Goal: Task Accomplishment & Management: Manage account settings

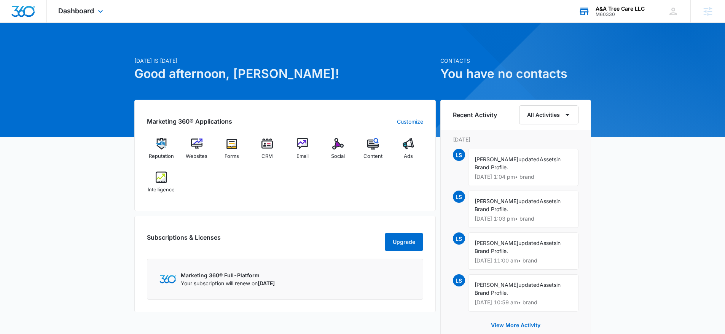
click at [611, 15] on div "M60330" at bounding box center [620, 14] width 49 height 5
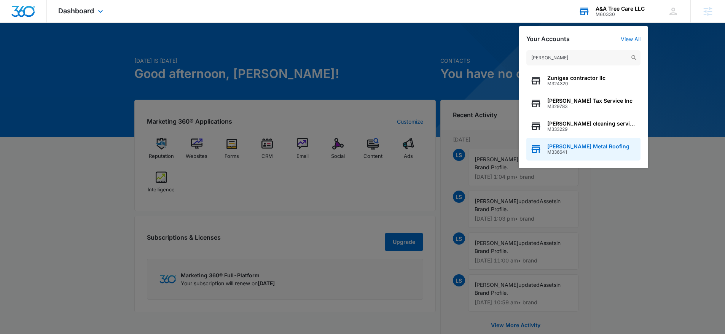
type input "zuniga"
click at [582, 153] on span "M336641" at bounding box center [588, 152] width 82 height 5
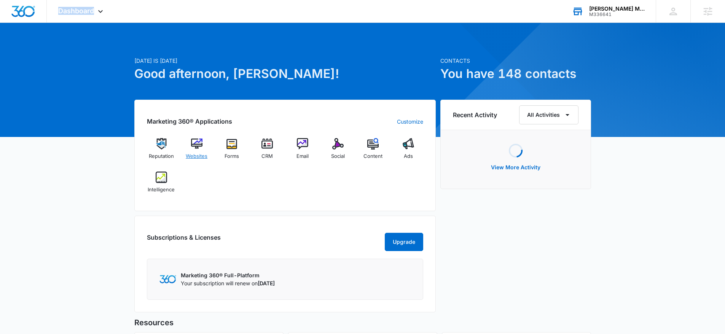
click at [199, 157] on span "Websites" at bounding box center [197, 157] width 22 height 8
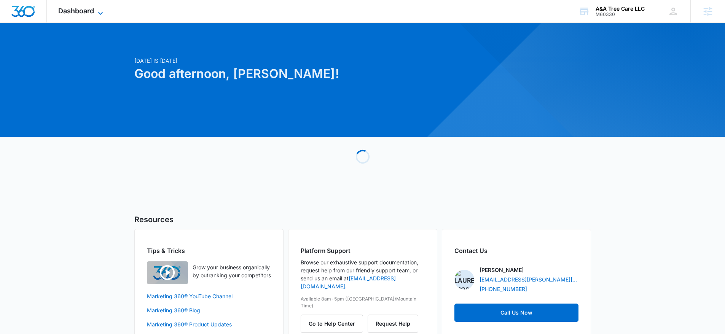
click at [73, 11] on span "Dashboard" at bounding box center [76, 11] width 36 height 8
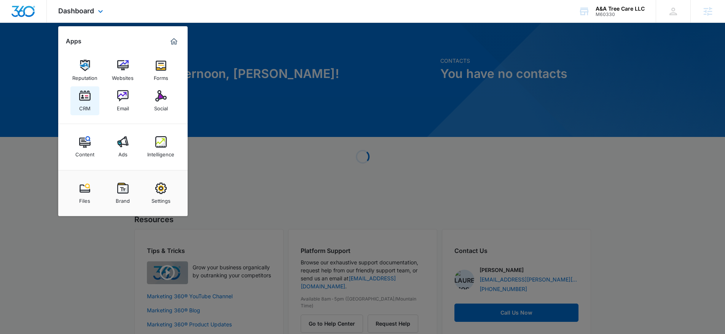
click at [90, 99] on img at bounding box center [84, 95] width 11 height 11
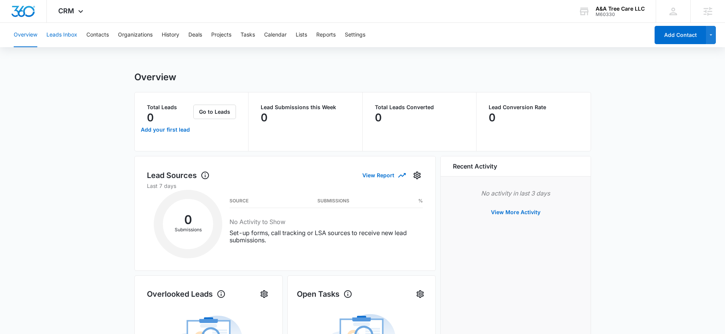
click at [72, 35] on button "Leads Inbox" at bounding box center [61, 35] width 31 height 24
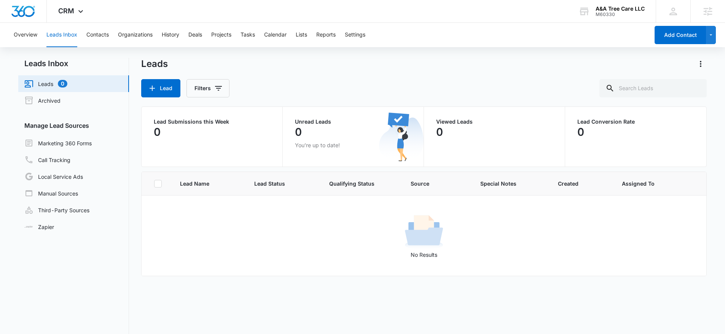
scroll to position [3, 0]
click at [69, 12] on span "CRM" at bounding box center [66, 11] width 16 height 8
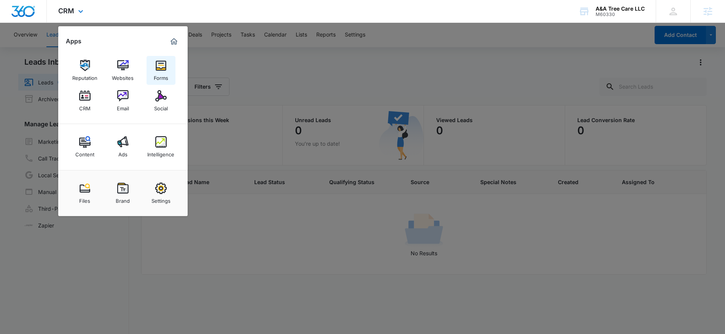
click at [155, 73] on div "Forms" at bounding box center [161, 76] width 14 height 10
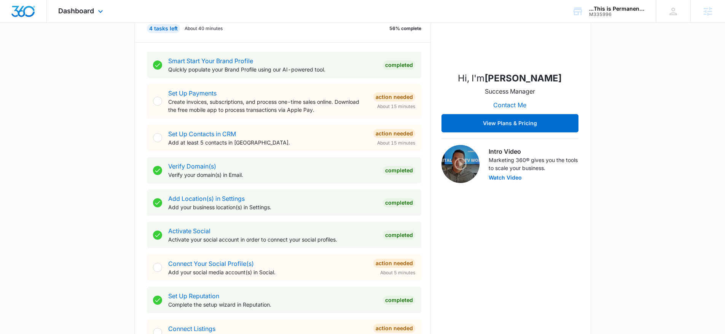
scroll to position [41, 0]
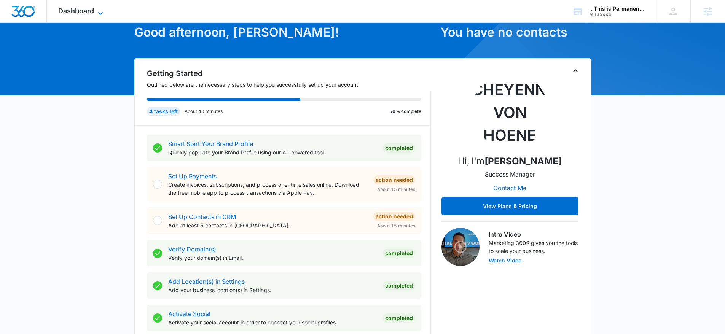
click at [93, 8] on span "Dashboard" at bounding box center [76, 11] width 36 height 8
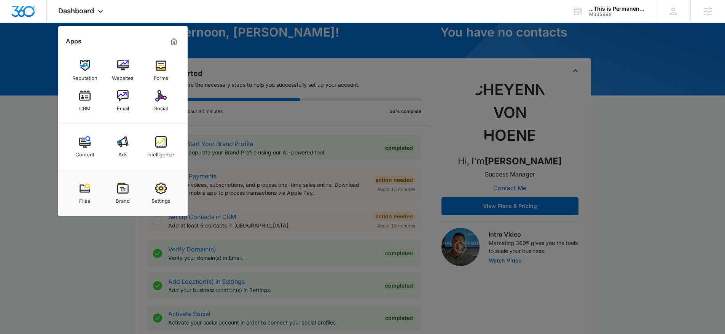
click at [153, 69] on link "Forms" at bounding box center [161, 70] width 29 height 29
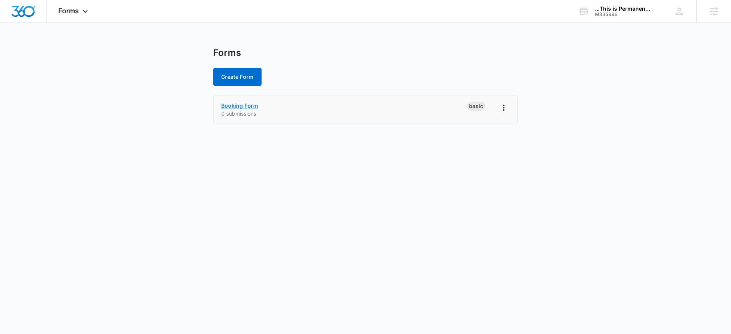
click at [243, 104] on link "Booking Form" at bounding box center [239, 105] width 37 height 6
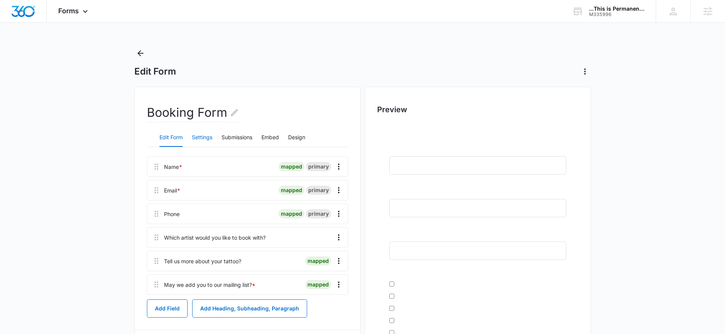
click at [205, 134] on button "Settings" at bounding box center [202, 138] width 21 height 18
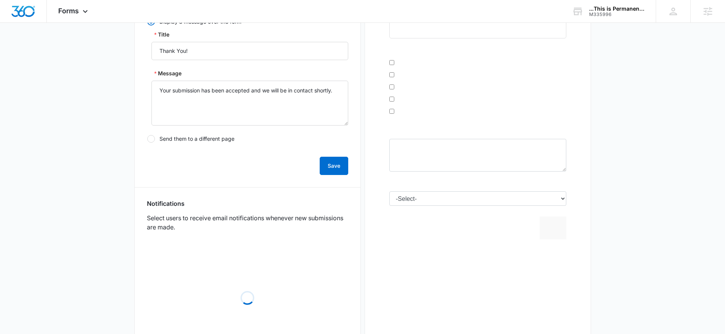
scroll to position [370, 0]
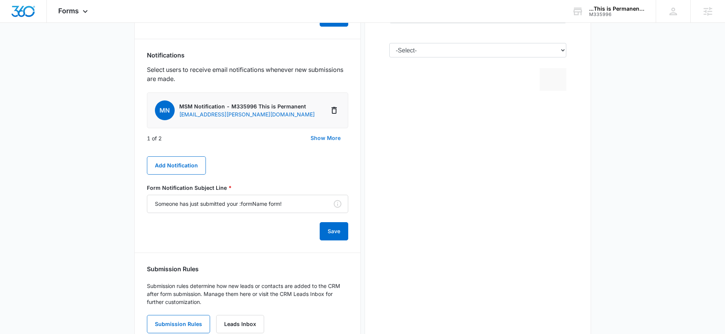
click at [314, 130] on button "Show More" at bounding box center [325, 138] width 45 height 18
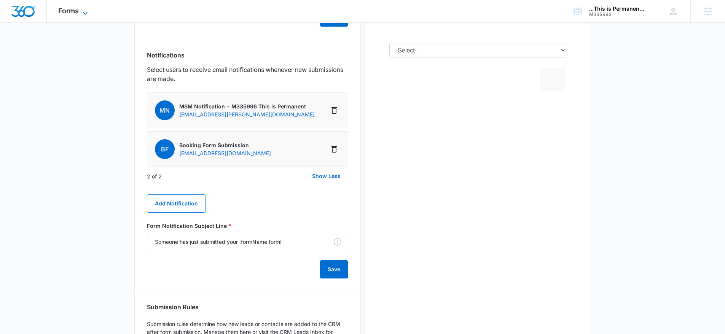
click at [67, 11] on span "Forms" at bounding box center [68, 11] width 21 height 8
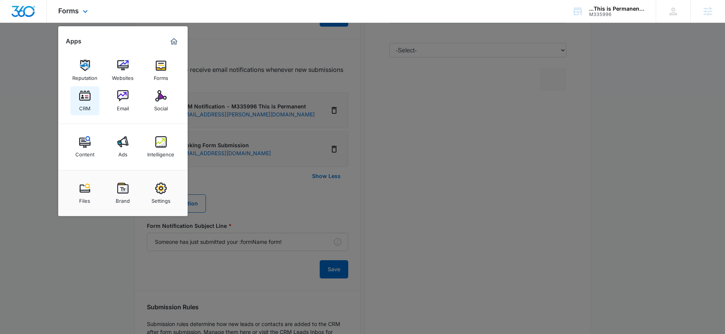
click at [91, 90] on link "CRM" at bounding box center [84, 100] width 29 height 29
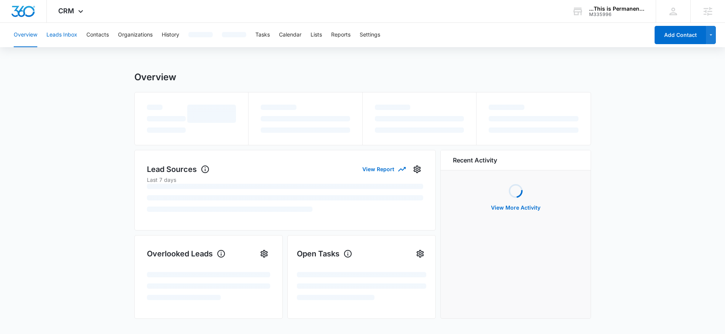
click at [67, 37] on button "Leads Inbox" at bounding box center [61, 35] width 31 height 24
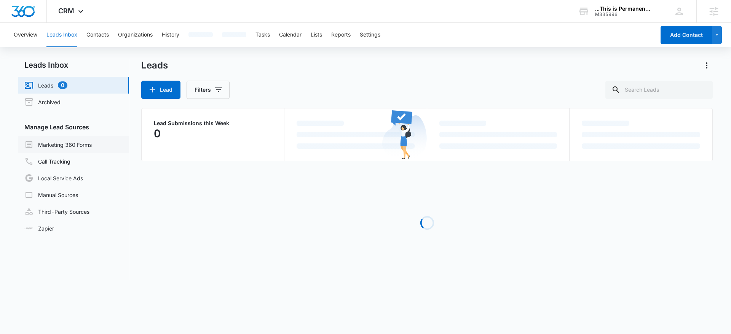
click at [83, 142] on link "Marketing 360 Forms" at bounding box center [57, 144] width 67 height 9
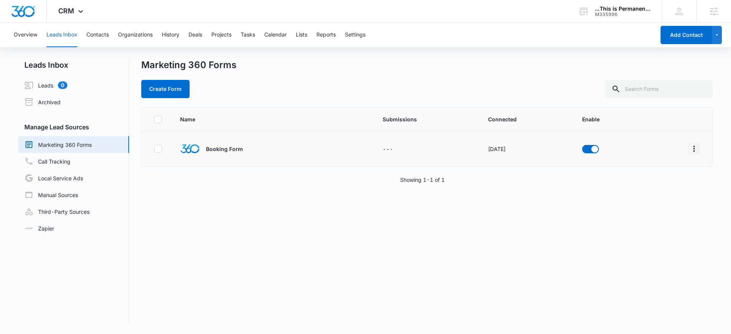
click at [688, 148] on button "Overflow Menu" at bounding box center [694, 149] width 12 height 12
click at [664, 190] on div "Field Mapping" at bounding box center [654, 192] width 43 height 5
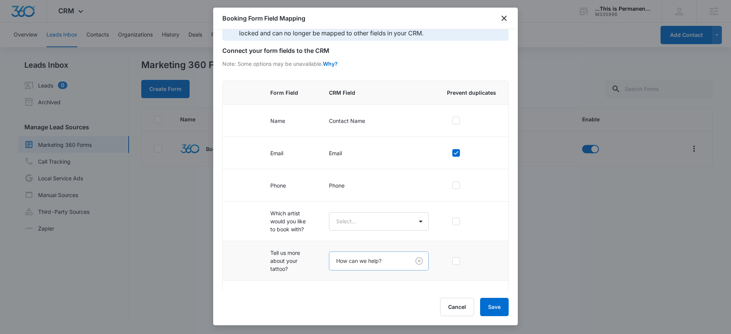
scroll to position [52, 0]
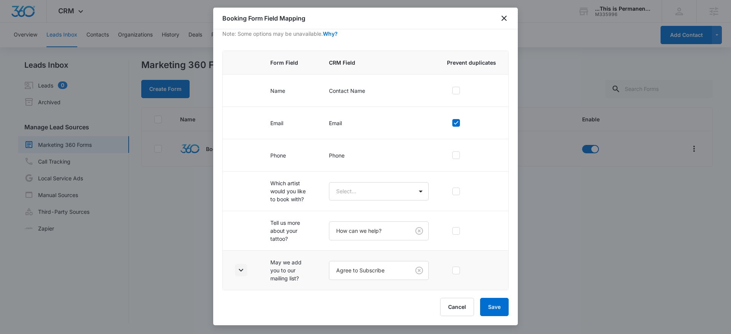
click at [240, 269] on icon "button" at bounding box center [240, 270] width 9 height 9
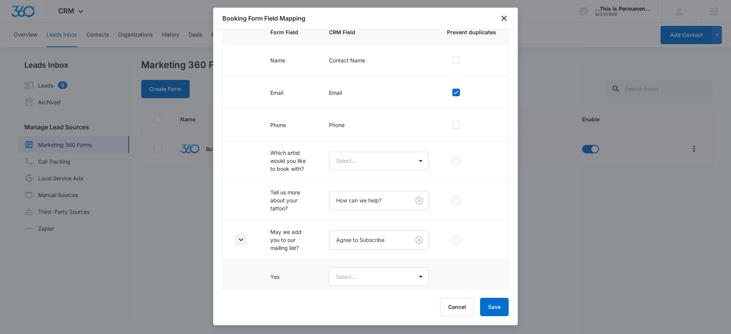
scroll to position [120, 0]
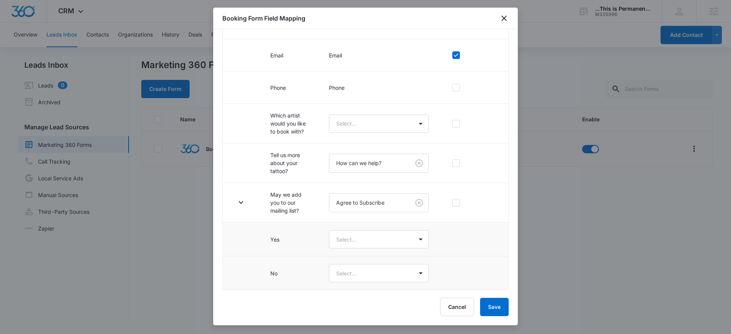
click at [546, 33] on div at bounding box center [365, 167] width 731 height 334
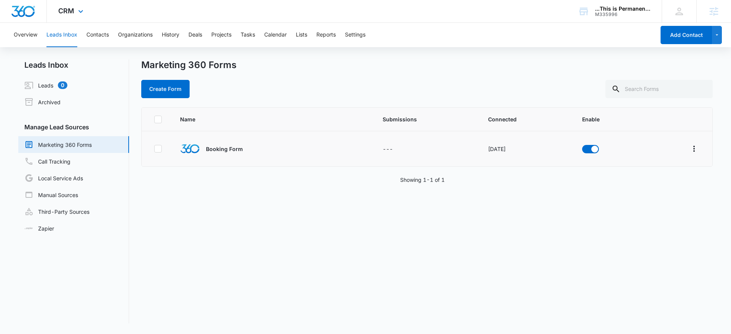
click at [510, 20] on div "CRM Apps Reputation Websites Forms CRM Email Social Content Ads Intelligence Fi…" at bounding box center [365, 11] width 731 height 23
click at [300, 38] on button "Lists" at bounding box center [301, 35] width 11 height 24
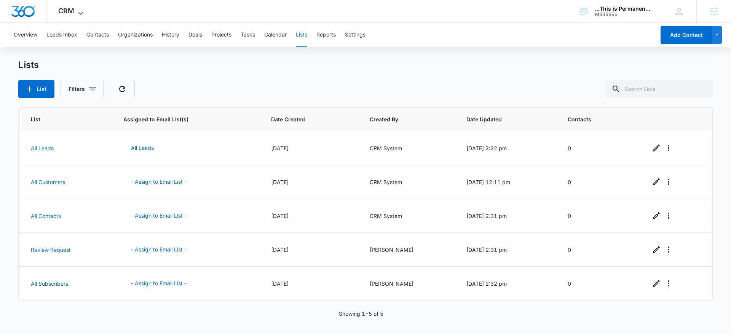
click at [72, 8] on span "CRM" at bounding box center [66, 11] width 16 height 8
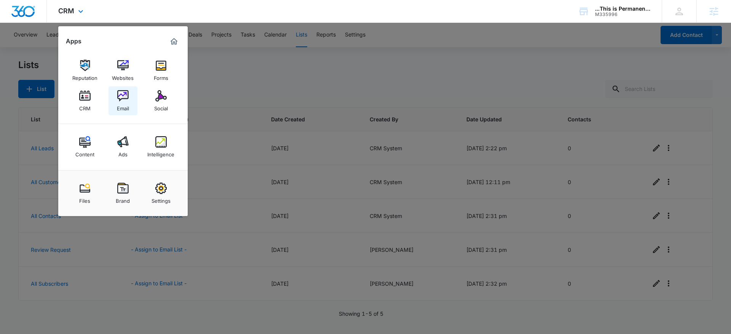
click at [126, 104] on div "Email" at bounding box center [123, 107] width 12 height 10
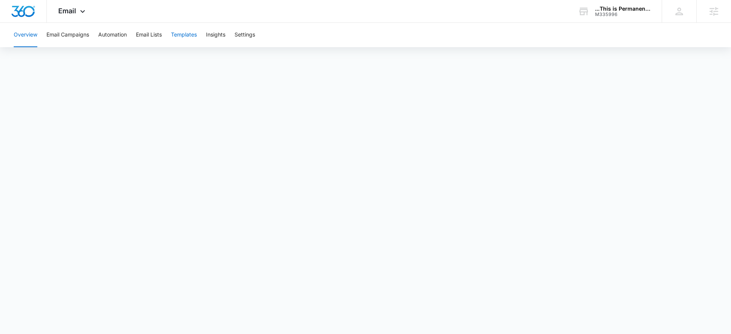
click at [192, 30] on button "Templates" at bounding box center [184, 35] width 26 height 24
click at [153, 37] on button "Email Lists" at bounding box center [149, 35] width 26 height 24
click at [194, 35] on button "Templates" at bounding box center [184, 35] width 26 height 24
click at [85, 15] on icon at bounding box center [82, 13] width 9 height 9
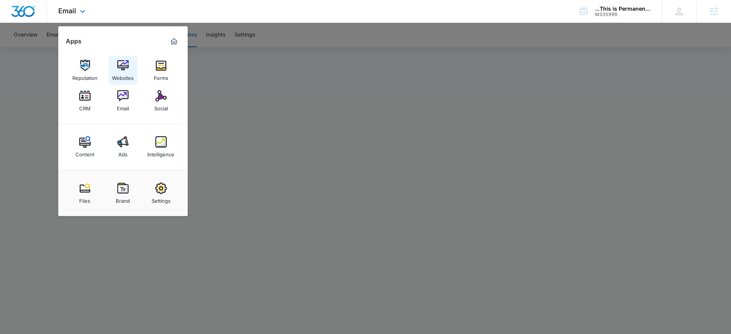
click at [123, 67] on img at bounding box center [122, 65] width 11 height 11
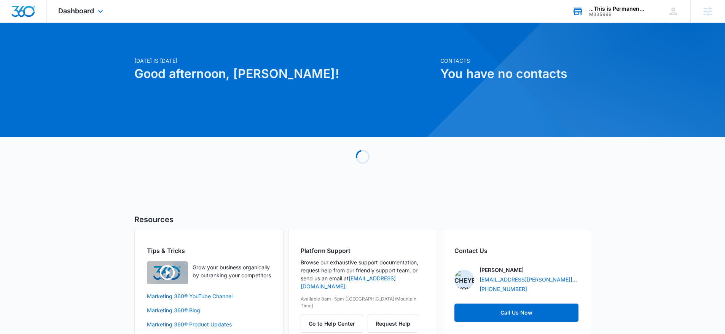
click at [624, 18] on div "...This is Permanent LLC M335996 Your Accounts View All" at bounding box center [608, 11] width 95 height 22
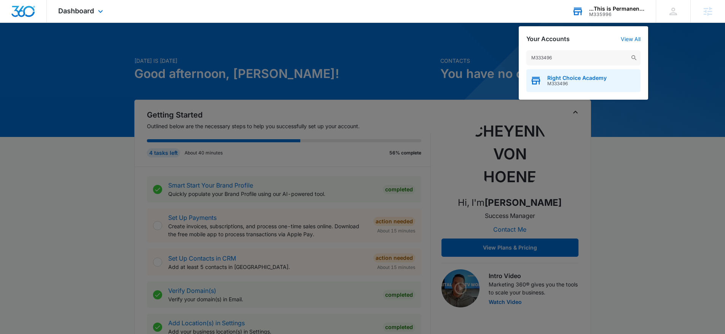
type input "M333496"
click at [566, 79] on span "Right Choice Academy" at bounding box center [576, 78] width 59 height 6
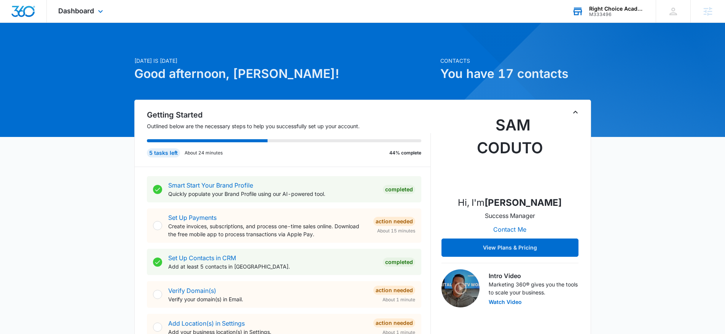
click at [56, 9] on div "Dashboard Apps Reputation Websites Forms CRM Email Social Content Ads Intellige…" at bounding box center [82, 11] width 70 height 22
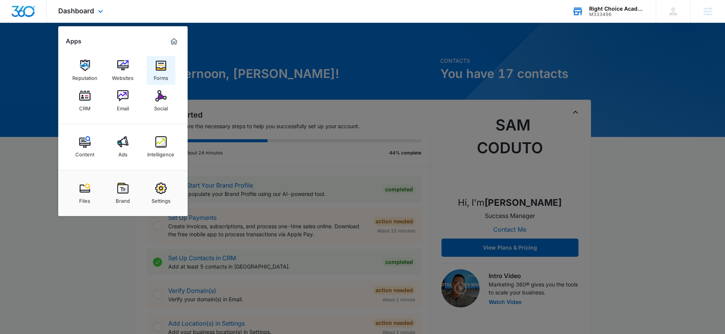
click at [159, 69] on img at bounding box center [160, 65] width 11 height 11
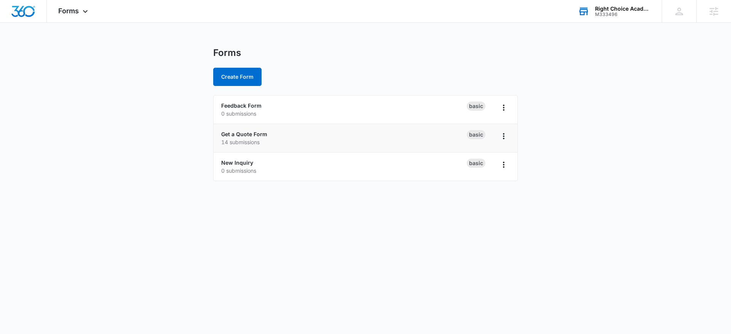
click at [245, 129] on li "Get a Quote Form 14 submissions Basic" at bounding box center [366, 138] width 304 height 29
click at [245, 131] on link "Get a Quote Form" at bounding box center [244, 134] width 46 height 6
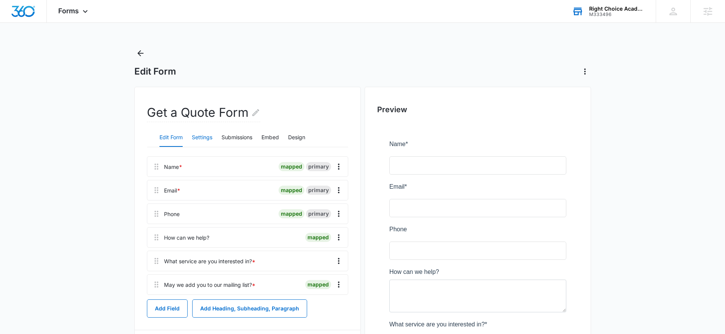
click at [205, 141] on button "Settings" at bounding box center [202, 138] width 21 height 18
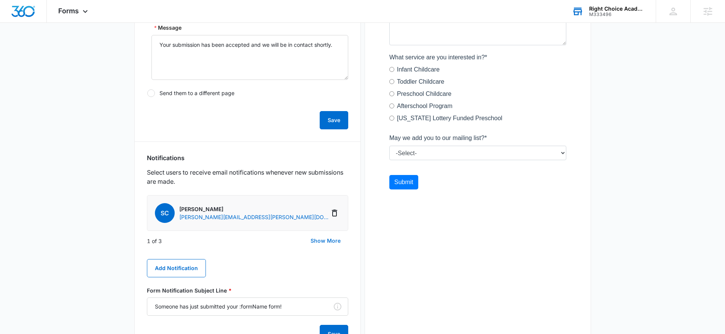
click at [326, 241] on button "Show More" at bounding box center [325, 241] width 45 height 18
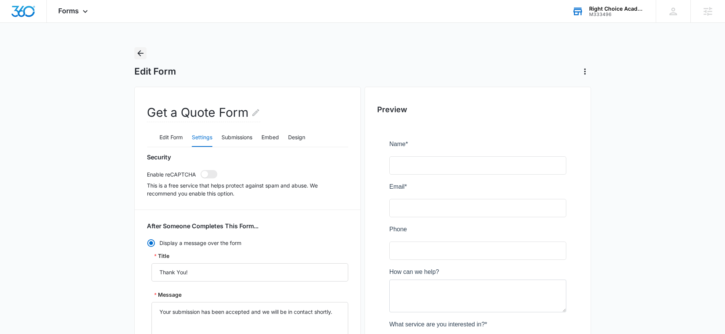
click at [142, 51] on icon "Back" at bounding box center [140, 53] width 9 height 9
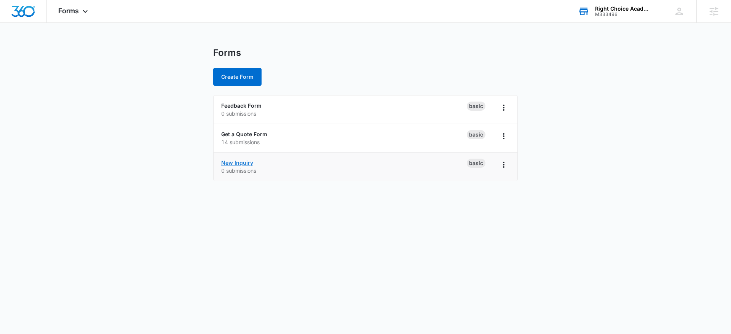
click at [244, 163] on link "New Inquiry" at bounding box center [237, 162] width 32 height 6
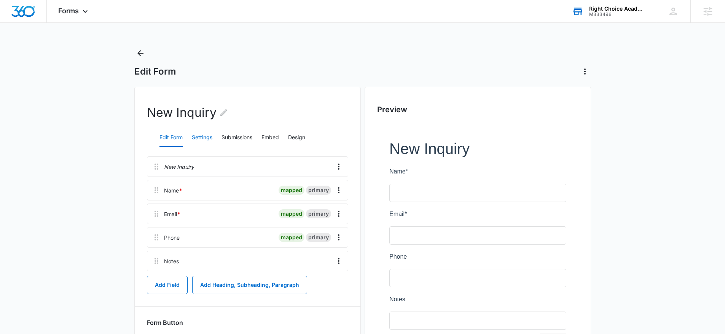
click at [198, 135] on button "Settings" at bounding box center [202, 138] width 21 height 18
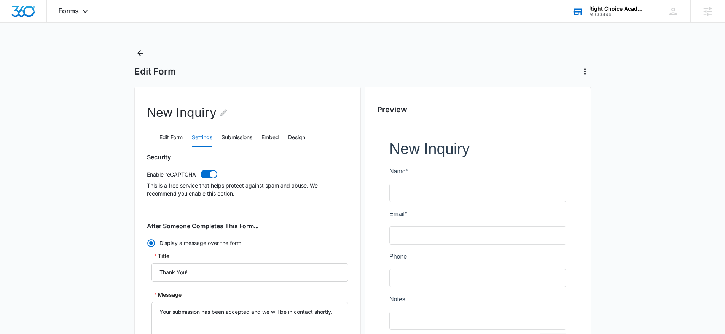
click at [198, 135] on button "Settings" at bounding box center [202, 138] width 21 height 18
click at [168, 132] on button "Edit Form" at bounding box center [170, 138] width 23 height 18
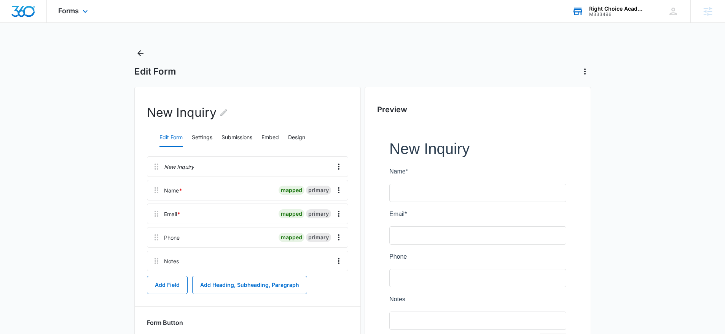
click at [90, 16] on div "Forms Apps Reputation Websites Forms CRM Email Social Content Ads Intelligence …" at bounding box center [74, 11] width 54 height 22
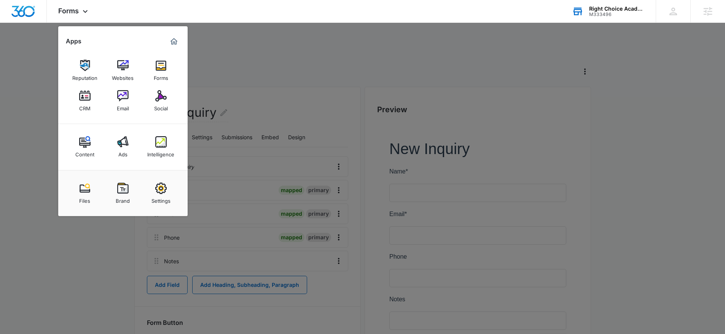
click at [90, 95] on img at bounding box center [84, 95] width 11 height 11
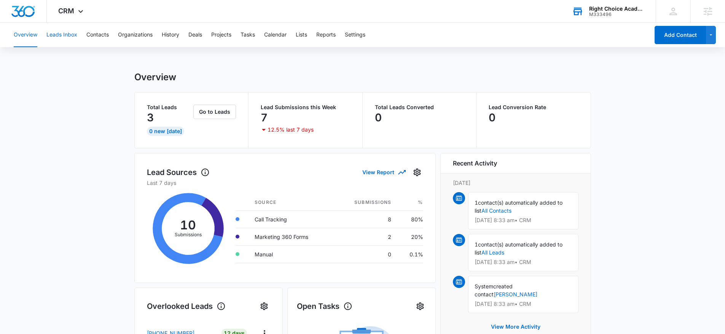
click at [75, 29] on button "Leads Inbox" at bounding box center [61, 35] width 31 height 24
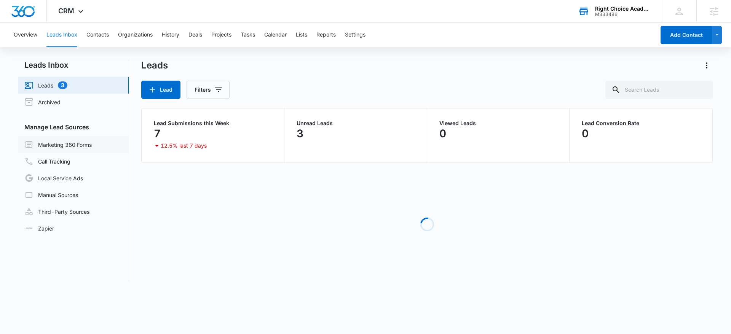
click at [75, 144] on link "Marketing 360 Forms" at bounding box center [57, 144] width 67 height 9
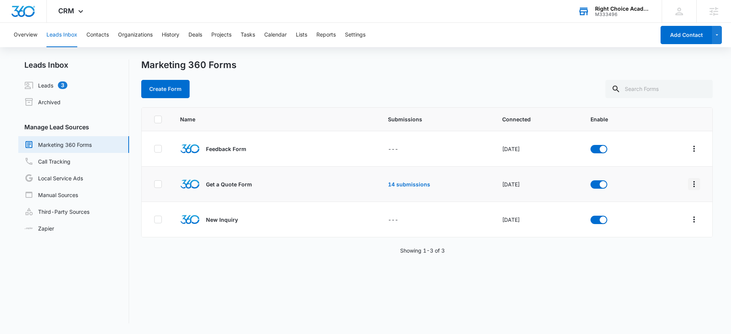
click at [689, 182] on icon "Overflow Menu" at bounding box center [693, 184] width 9 height 9
click at [672, 229] on div "Field Mapping" at bounding box center [654, 228] width 43 height 5
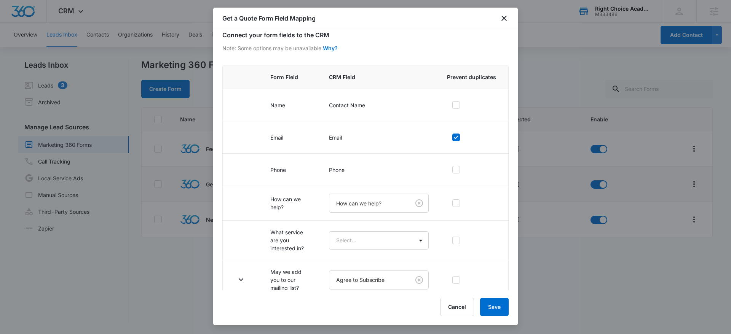
scroll to position [47, 0]
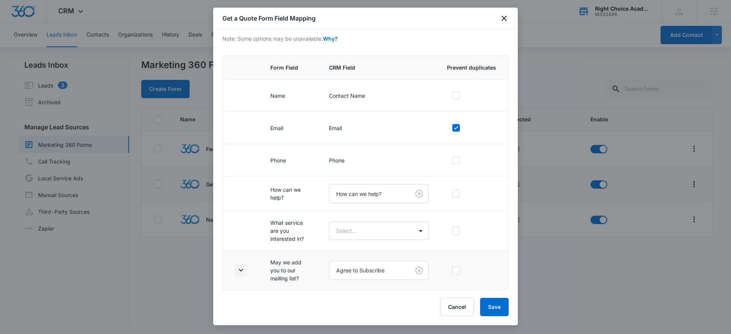
click at [238, 273] on icon "button" at bounding box center [240, 270] width 9 height 9
click at [240, 272] on icon "button" at bounding box center [240, 270] width 9 height 9
click at [239, 270] on icon "button" at bounding box center [241, 270] width 5 height 3
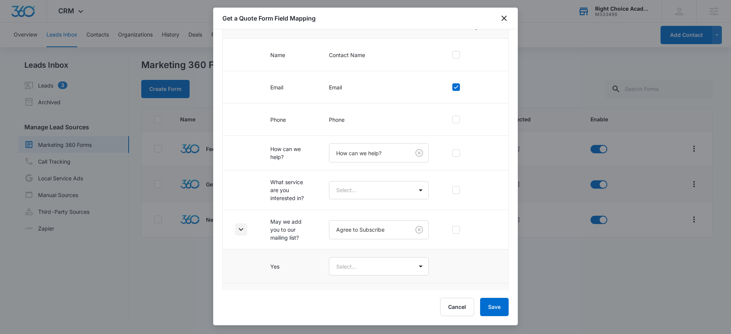
scroll to position [115, 0]
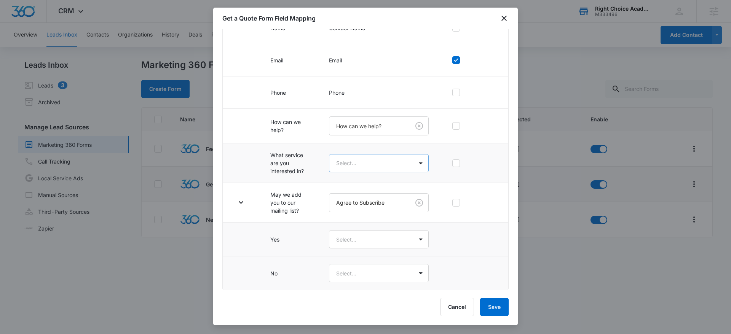
click at [355, 155] on body "CRM Apps Reputation Websites Forms CRM Email Social Content Ads Intelligence Fi…" at bounding box center [365, 167] width 731 height 334
click at [246, 150] on div at bounding box center [365, 167] width 731 height 334
click at [507, 19] on icon "close" at bounding box center [503, 18] width 9 height 9
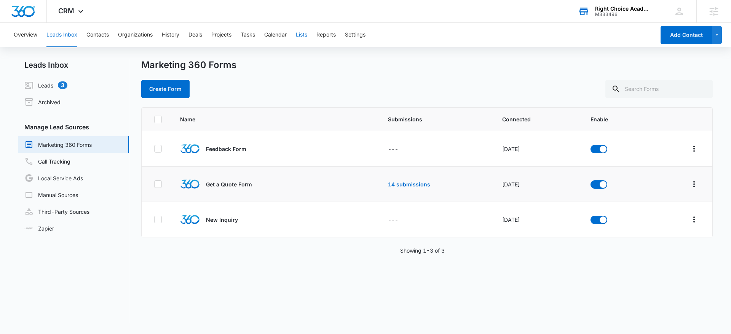
click at [307, 39] on button "Lists" at bounding box center [301, 35] width 11 height 24
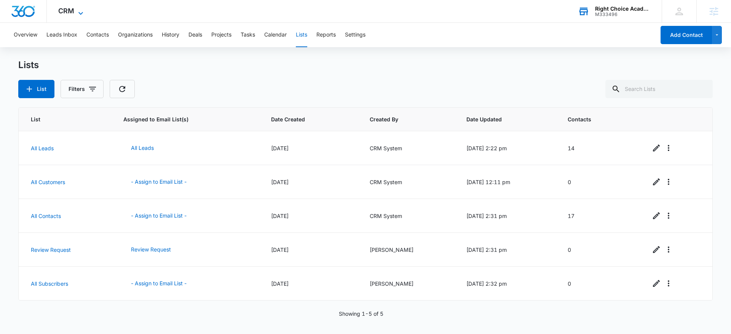
click at [65, 10] on span "CRM" at bounding box center [66, 11] width 16 height 8
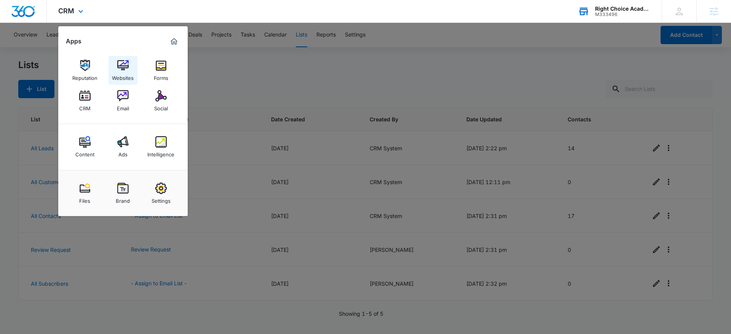
click at [124, 66] on img at bounding box center [122, 65] width 11 height 11
